Goal: Find specific page/section: Find specific page/section

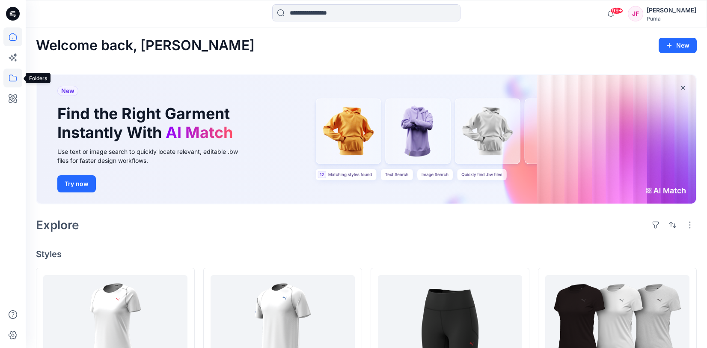
click at [13, 81] on icon at bounding box center [12, 77] width 19 height 19
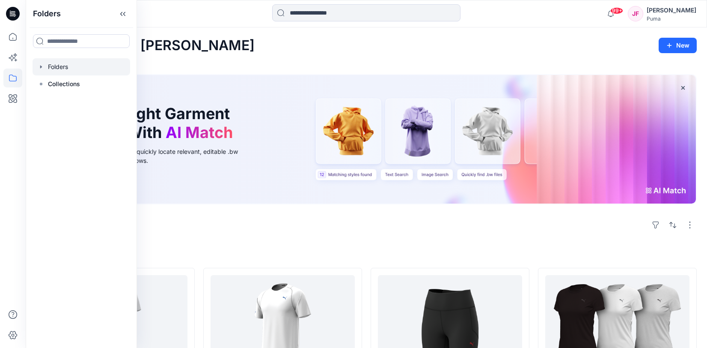
click at [62, 67] on div at bounding box center [82, 66] width 98 height 17
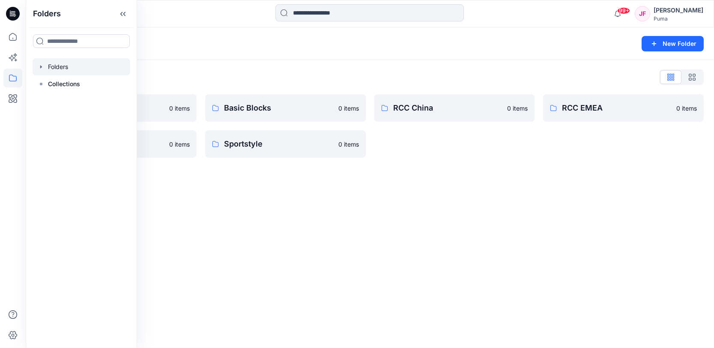
click at [189, 27] on div "99+ Notifications [PERSON_NAME] shared 610972_20250926 in [GEOGRAPHIC_DATA] [GE…" at bounding box center [370, 13] width 688 height 27
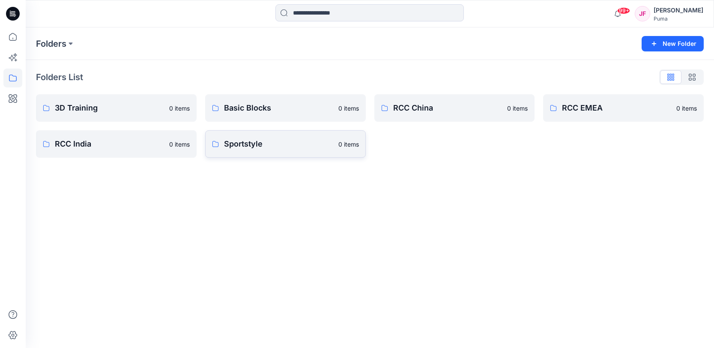
click at [295, 143] on p "Sportstyle" at bounding box center [278, 144] width 109 height 12
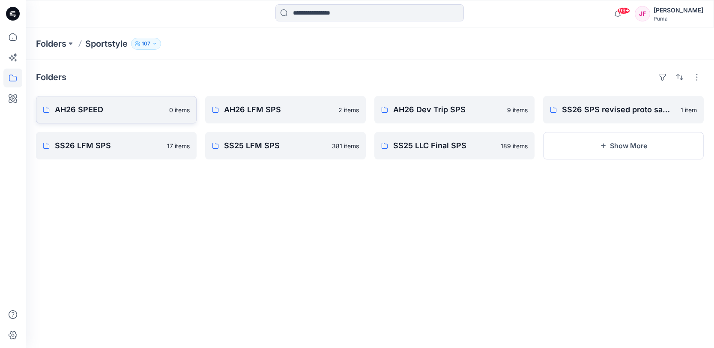
click at [166, 110] on link "AH26 SPEED 0 items" at bounding box center [116, 109] width 161 height 27
